Goal: Information Seeking & Learning: Find specific fact

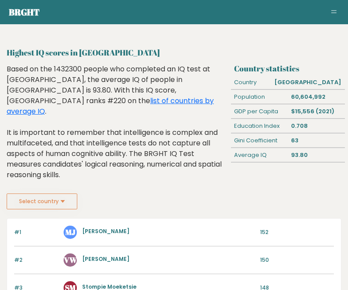
scroll to position [0, 0]
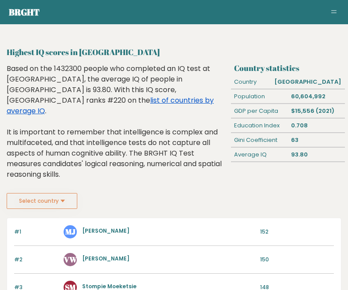
click at [187, 95] on link "list of countries by average IQ" at bounding box center [110, 105] width 207 height 21
